Goal: Navigation & Orientation: Find specific page/section

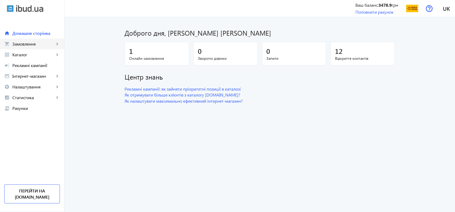
click at [33, 46] on span "Замовлення" at bounding box center [33, 43] width 42 height 5
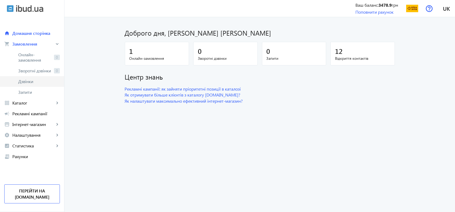
click at [30, 79] on span "Дзвінки" at bounding box center [39, 81] width 42 height 5
